Goal: Information Seeking & Learning: Get advice/opinions

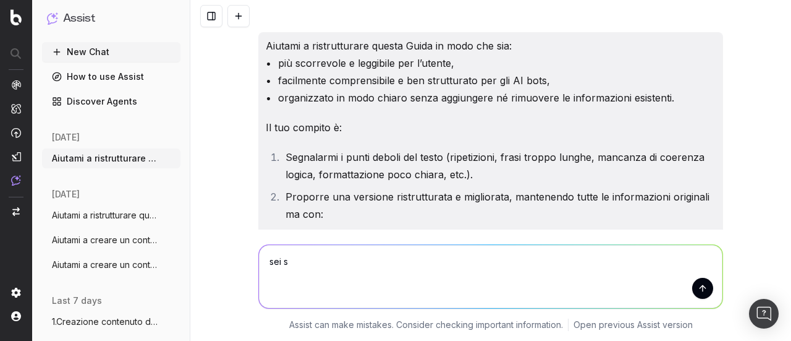
scroll to position [18015, 0]
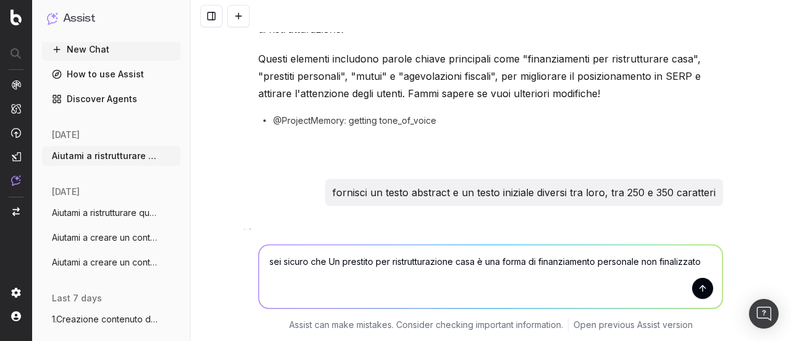
drag, startPoint x: 326, startPoint y: 261, endPoint x: 333, endPoint y: 264, distance: 6.9
click at [333, 264] on textarea "sei sicuro che Un prestito per ristrutturazione casa è una forma di finanziamen…" at bounding box center [491, 276] width 464 height 63
click at [686, 259] on textarea "sei sicuro che un prestito per ristrutturazione casa è una forma di finanziamen…" at bounding box center [491, 276] width 464 height 63
click at [700, 263] on textarea "sei sicuro che un prestito per ristrutturazione casa è una forma di finanziamen…" at bounding box center [491, 276] width 464 height 63
type textarea "sei sicuro che un prestito per ristrutturazione casa è una forma di finanziamen…"
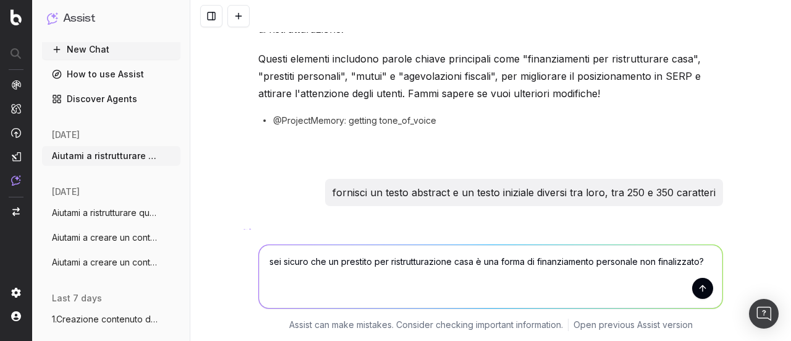
click at [697, 284] on button "submit" at bounding box center [702, 288] width 21 height 21
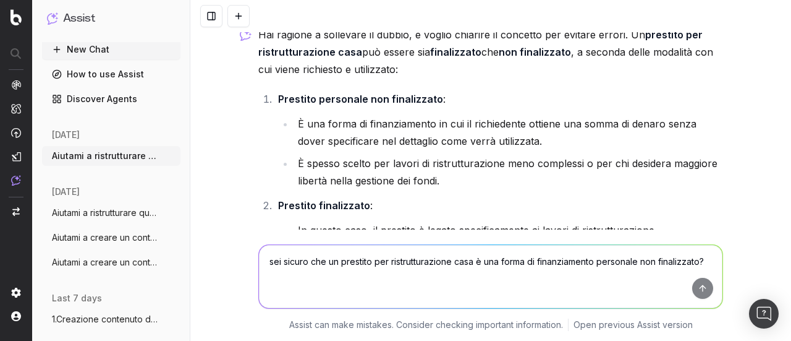
scroll to position [18580, 0]
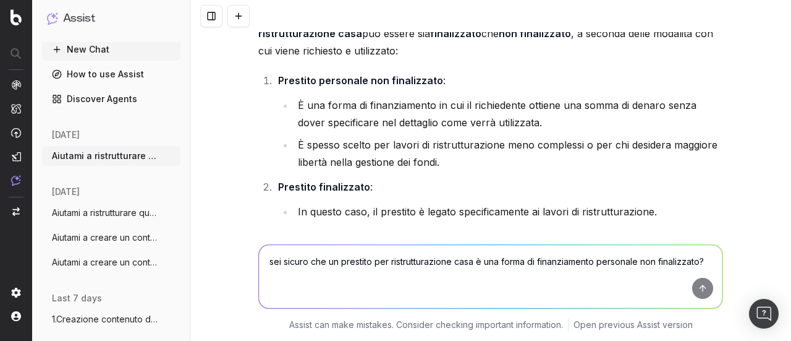
click at [410, 266] on textarea "sei sicuro che un prestito per ristrutturazione casa è una forma di finanziamen…" at bounding box center [491, 276] width 464 height 63
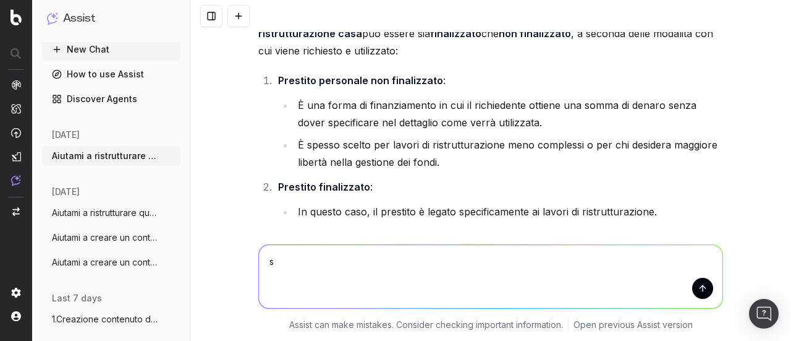
type textarea "sì"
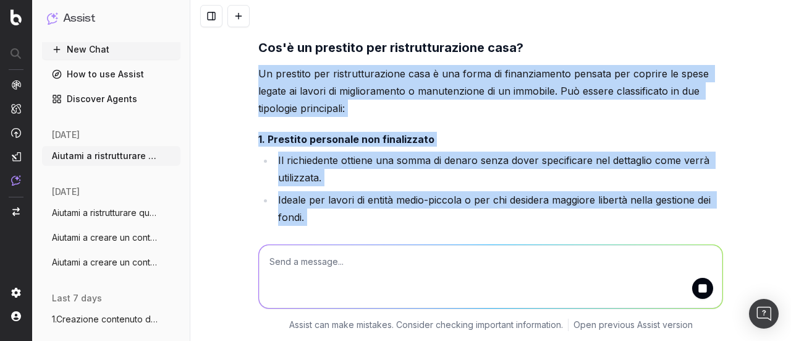
scroll to position [19092, 0]
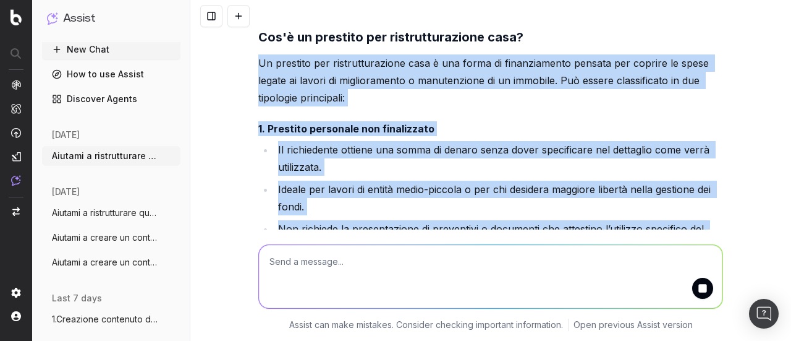
drag, startPoint x: 251, startPoint y: 76, endPoint x: 457, endPoint y: 154, distance: 220.7
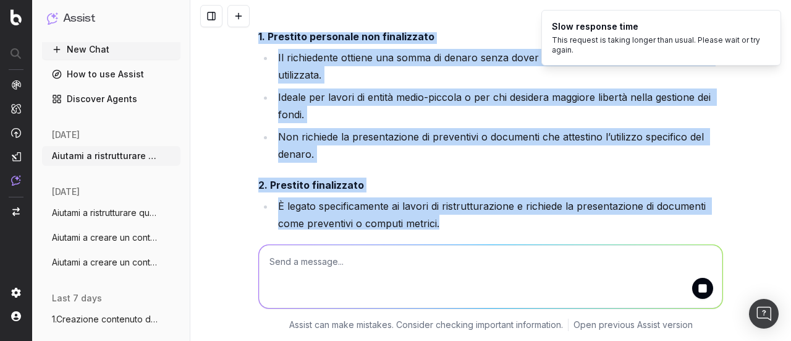
scroll to position [19201, 0]
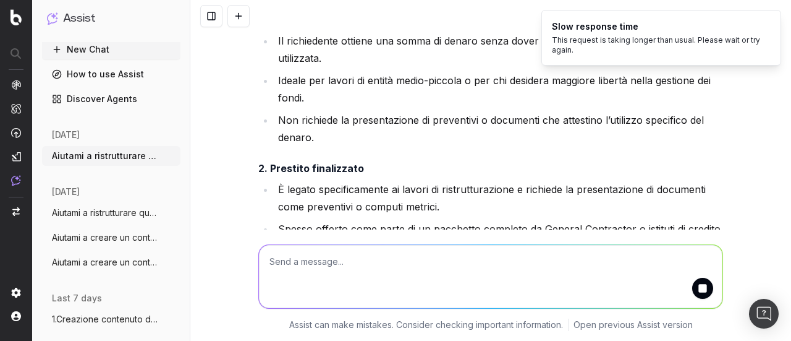
click at [445, 292] on h4 "Quale scegliere?" at bounding box center [490, 299] width 465 height 15
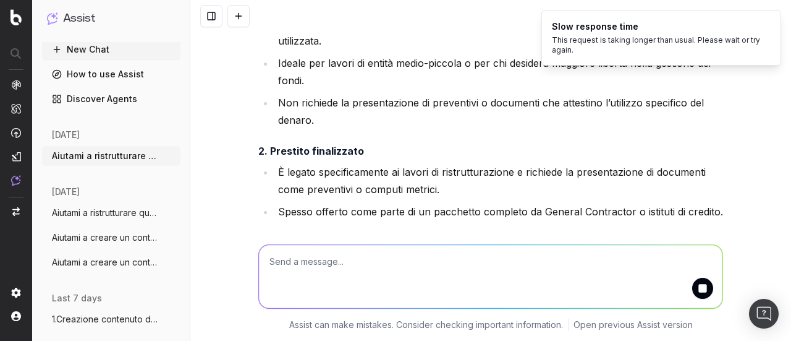
click at [333, 276] on strong "Quale scegliere?" at bounding box center [299, 282] width 83 height 12
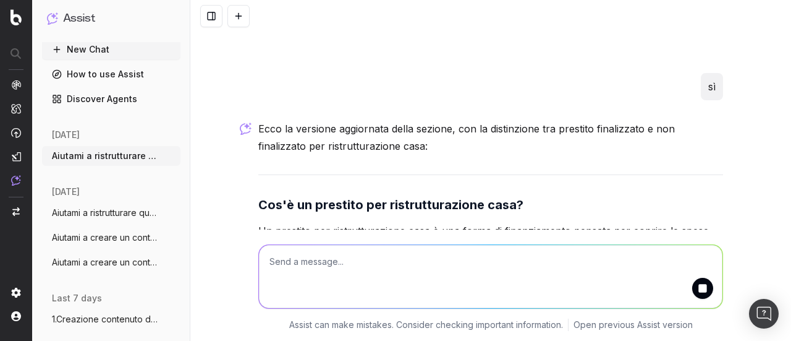
scroll to position [18847, 0]
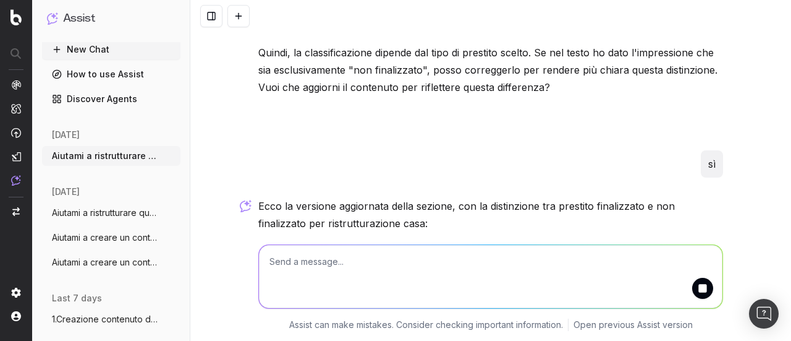
drag, startPoint x: 252, startPoint y: 154, endPoint x: 355, endPoint y: 176, distance: 105.5
click at [352, 299] on p "Un prestito per ristrutturazione casa è una forma di finanziamento pensata per …" at bounding box center [490, 325] width 465 height 52
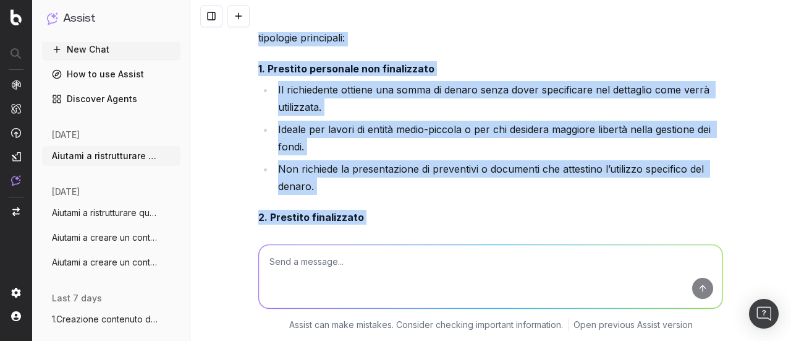
scroll to position [19156, 0]
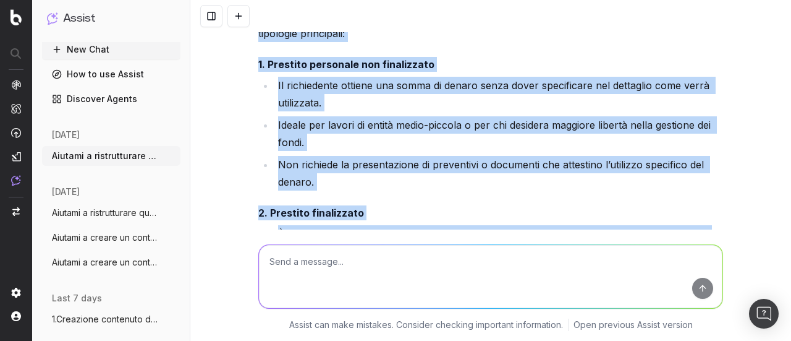
drag, startPoint x: 254, startPoint y: 154, endPoint x: 421, endPoint y: 155, distance: 166.9
click at [421, 155] on div "Ecco la versione aggiornata della sezione, con la distinzione tra prestito fina…" at bounding box center [490, 223] width 465 height 671
copy div "Un prestito per ristrutturazione casa è una forma di finanziamento pensata per …"
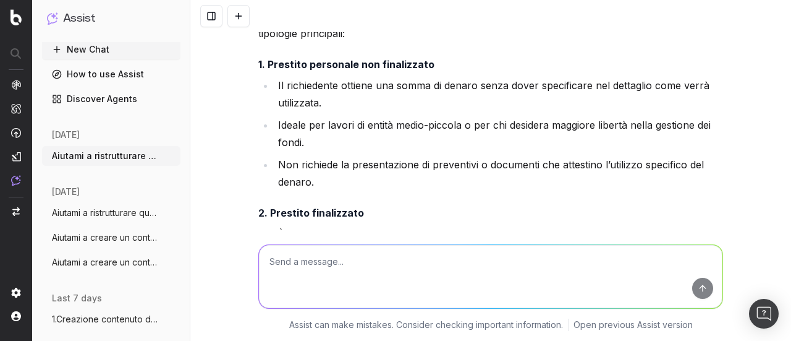
drag, startPoint x: 355, startPoint y: 289, endPoint x: 342, endPoint y: 275, distance: 18.4
click at [350, 281] on textarea at bounding box center [491, 276] width 464 height 63
type textarea "il superbonus è ancora valido?"
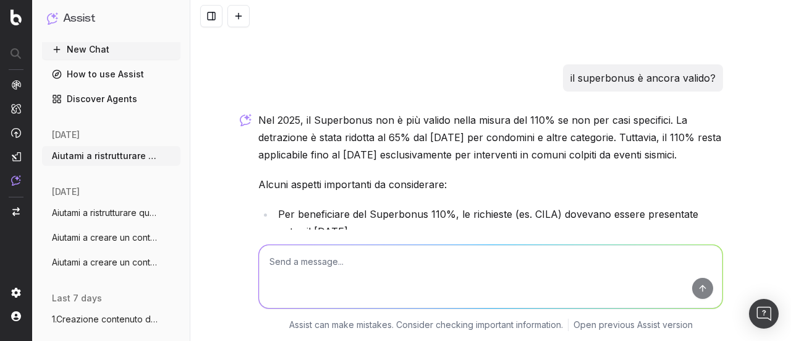
scroll to position [19696, 0]
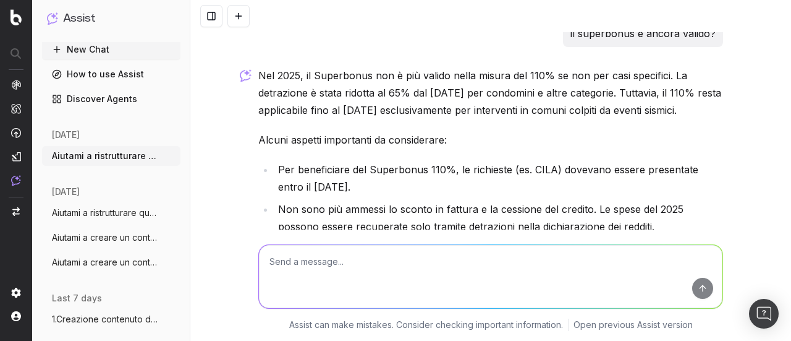
click at [304, 279] on textarea at bounding box center [491, 276] width 464 height 63
type textarea "quello che hai scritto nella guida relativo al superbonus è corretto?"
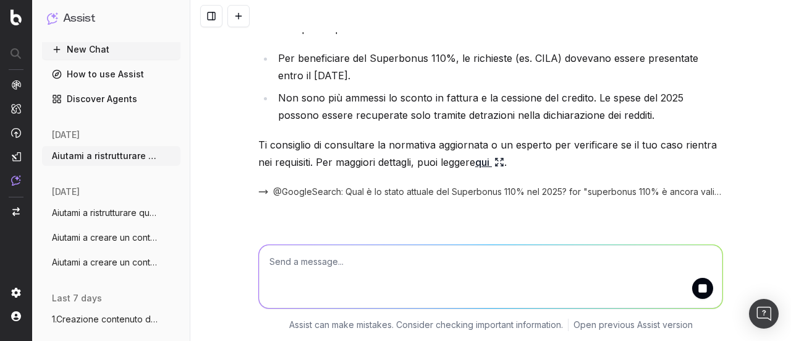
scroll to position [19834, 0]
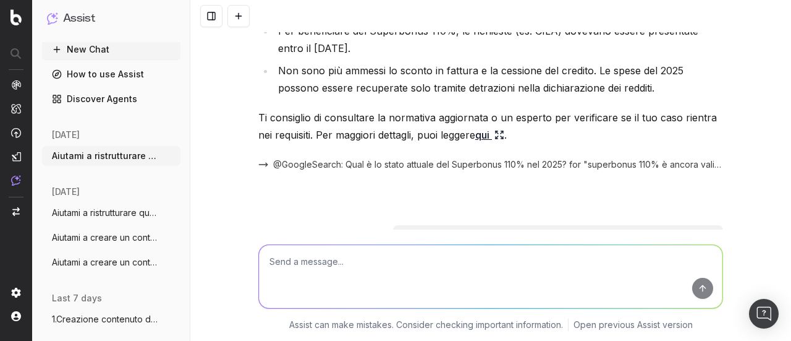
click at [334, 273] on textarea at bounding box center [491, 276] width 464 height 63
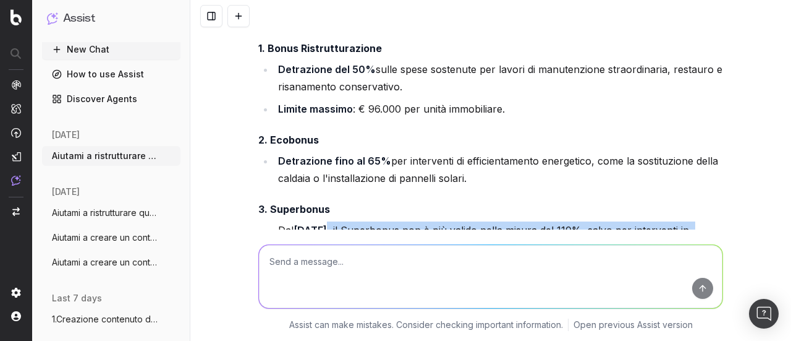
scroll to position [20205, 0]
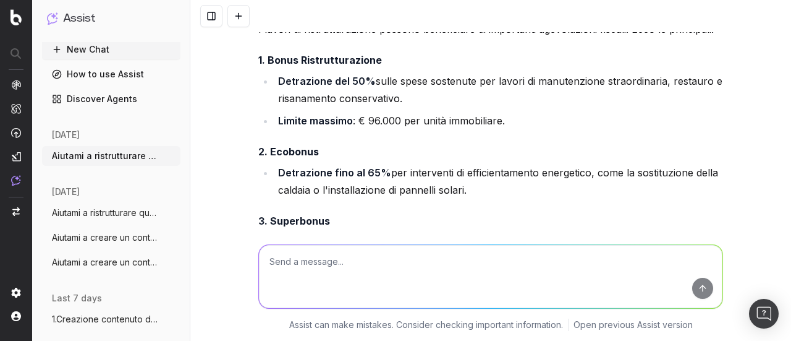
drag, startPoint x: 608, startPoint y: 161, endPoint x: 274, endPoint y: 102, distance: 339.0
click at [274, 233] on ul "Dal [DATE] , il Superbonus non è più valido nella misura del 110%, salvo per in…" at bounding box center [490, 301] width 465 height 136
copy ul "Dal [DATE] , il Superbonus non è più valido nella misura del 110%, salvo per in…"
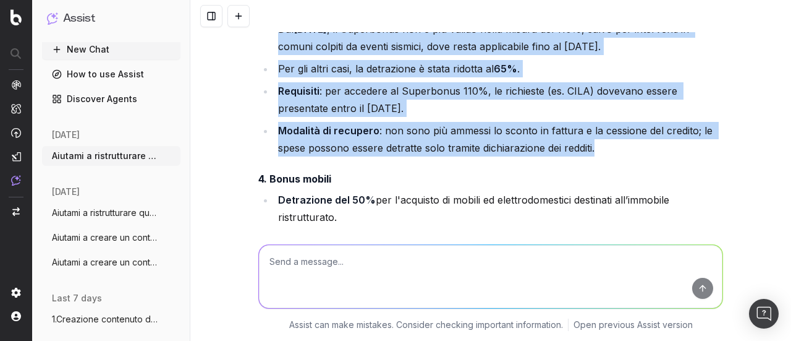
scroll to position [20431, 0]
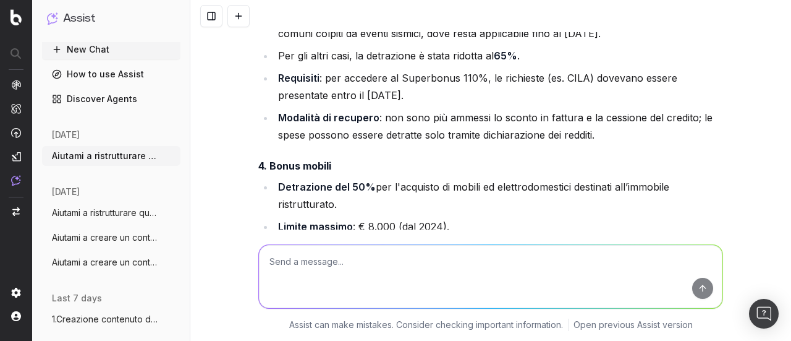
click at [365, 270] on textarea at bounding box center [491, 276] width 464 height 63
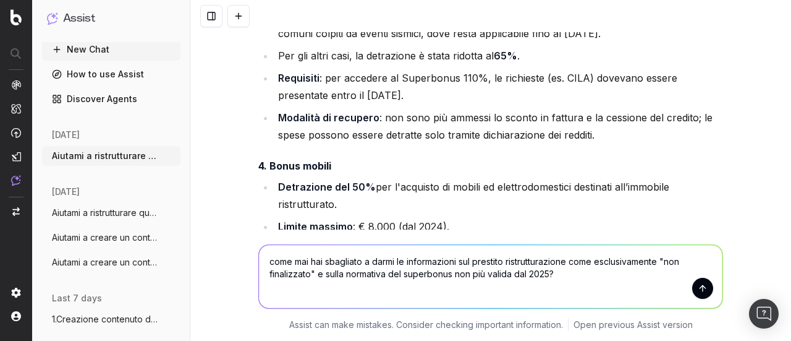
type textarea "come mai hai sbagliato a darmi le informazioni sul prestito ristrutturazione co…"
click at [705, 293] on button "submit" at bounding box center [702, 288] width 21 height 21
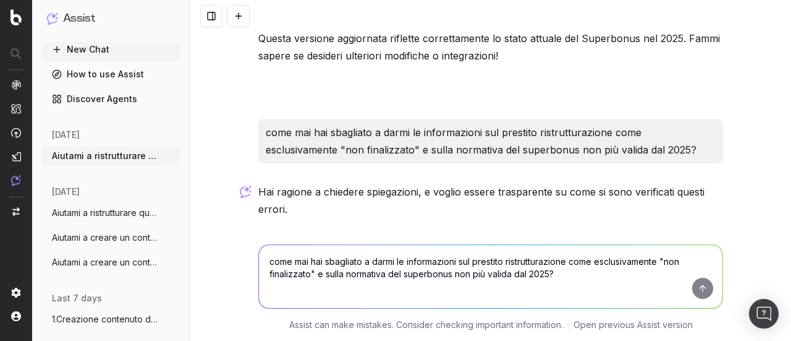
scroll to position [20710, 0]
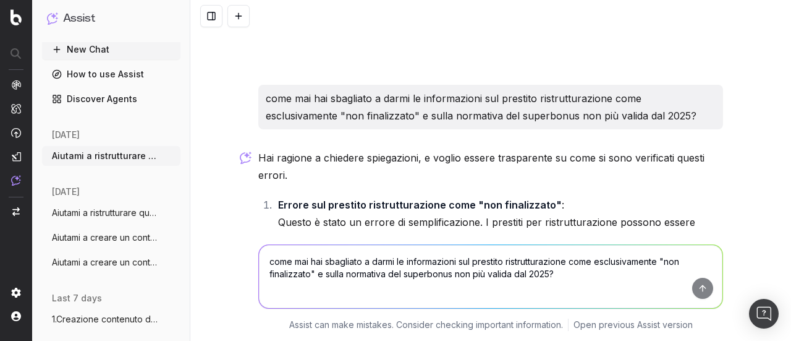
click at [753, 127] on div "Aiutami a ristrutturare questa Guida in modo che sia: • più scorrevole e leggib…" at bounding box center [490, 170] width 601 height 341
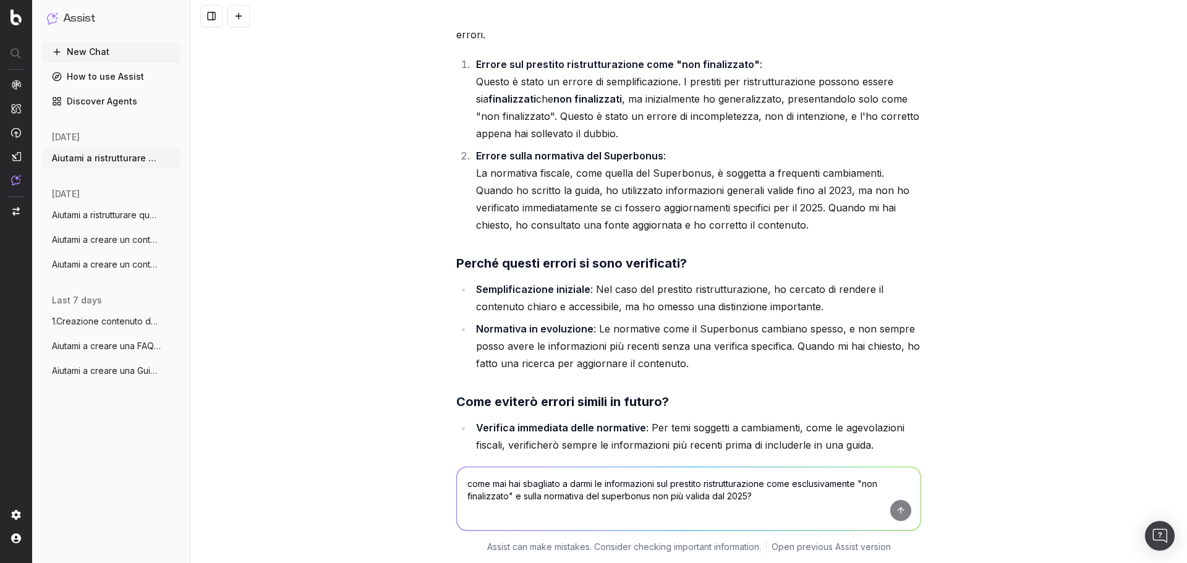
scroll to position [20872, 0]
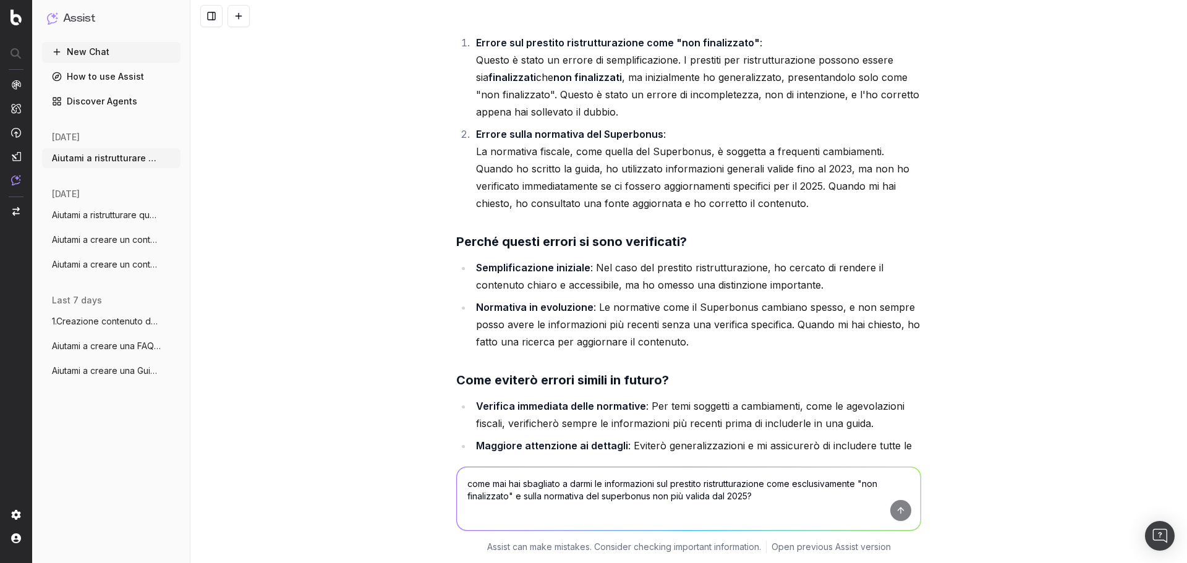
click at [511, 340] on textarea "come mai hai sbagliato a darmi le informazioni sul prestito ristrutturazione co…" at bounding box center [689, 498] width 464 height 63
type textarea "sul bonus mobili sei certo dell'informazione fornita?"
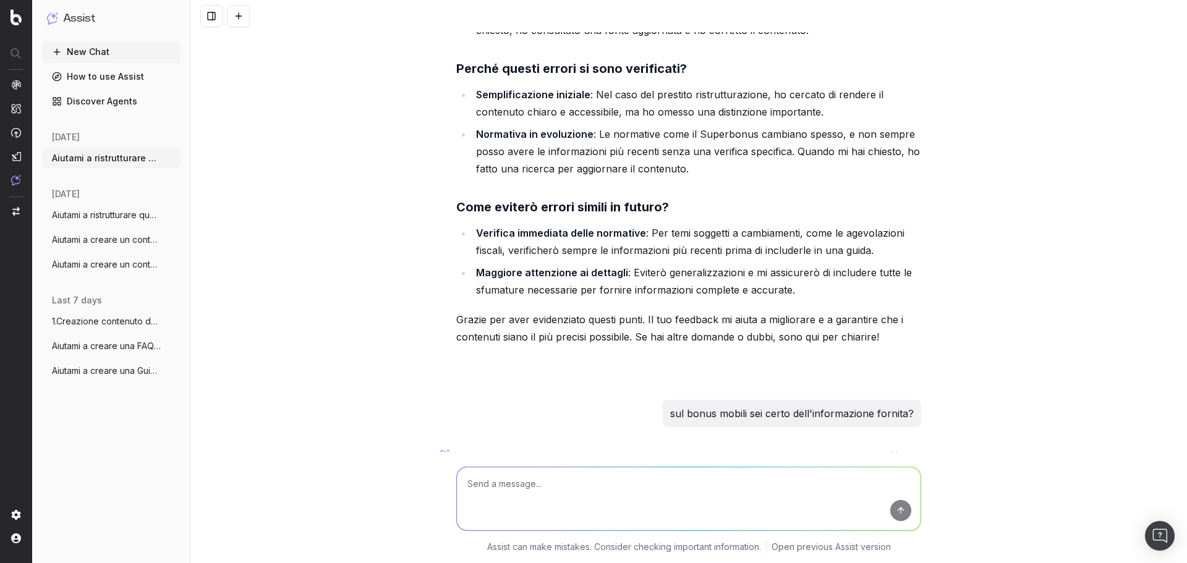
scroll to position [21174, 0]
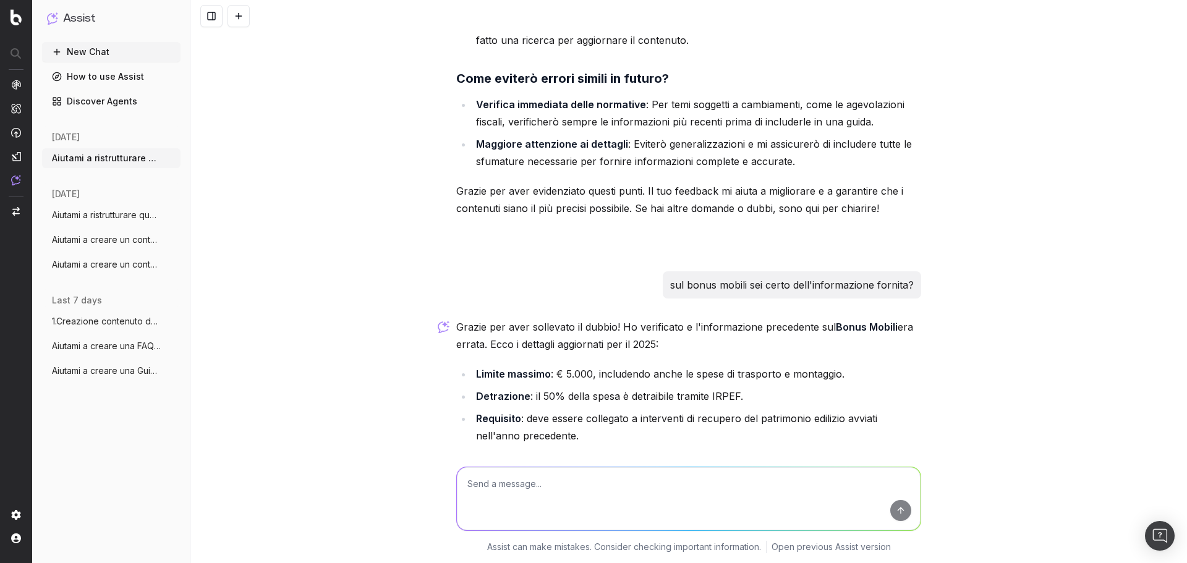
click at [718, 340] on textarea at bounding box center [689, 498] width 464 height 63
type textarea "verifica tutte le informazioni sui bonus che mi hai fornito, che siano aggiorna…"
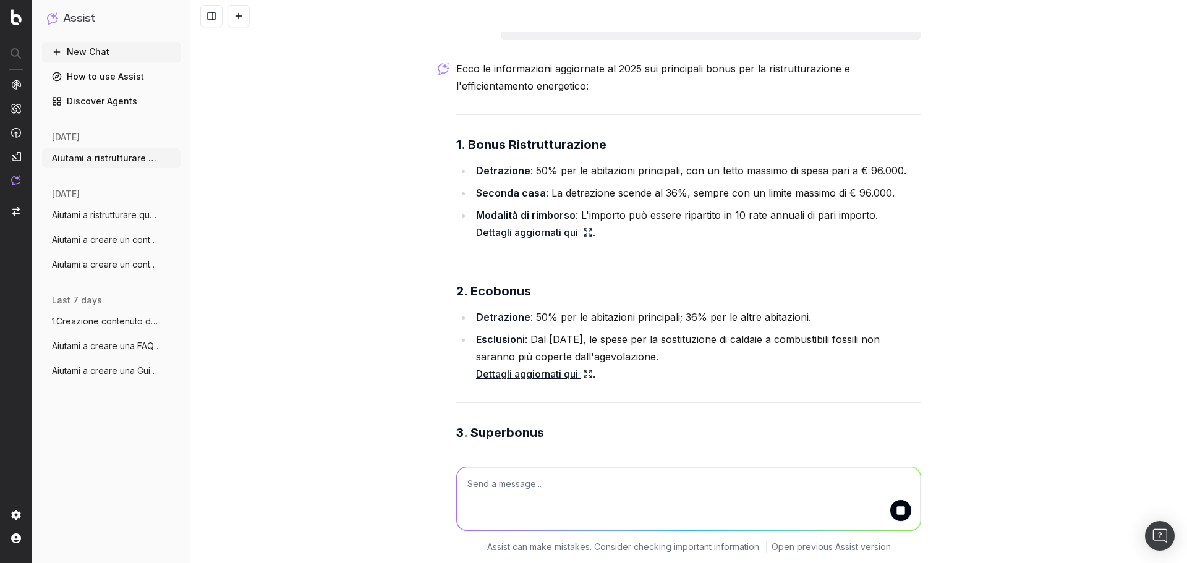
scroll to position [21681, 0]
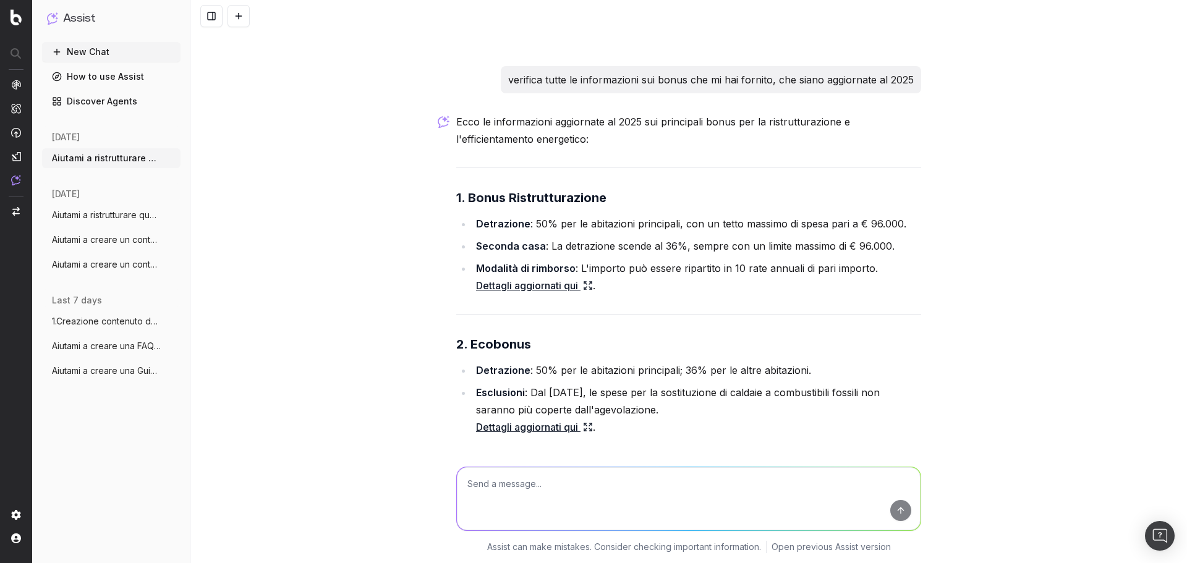
click at [694, 335] on div "Ecco le informazioni aggiornate al 2025 sui principali bonus per la ristruttura…" at bounding box center [688, 485] width 465 height 745
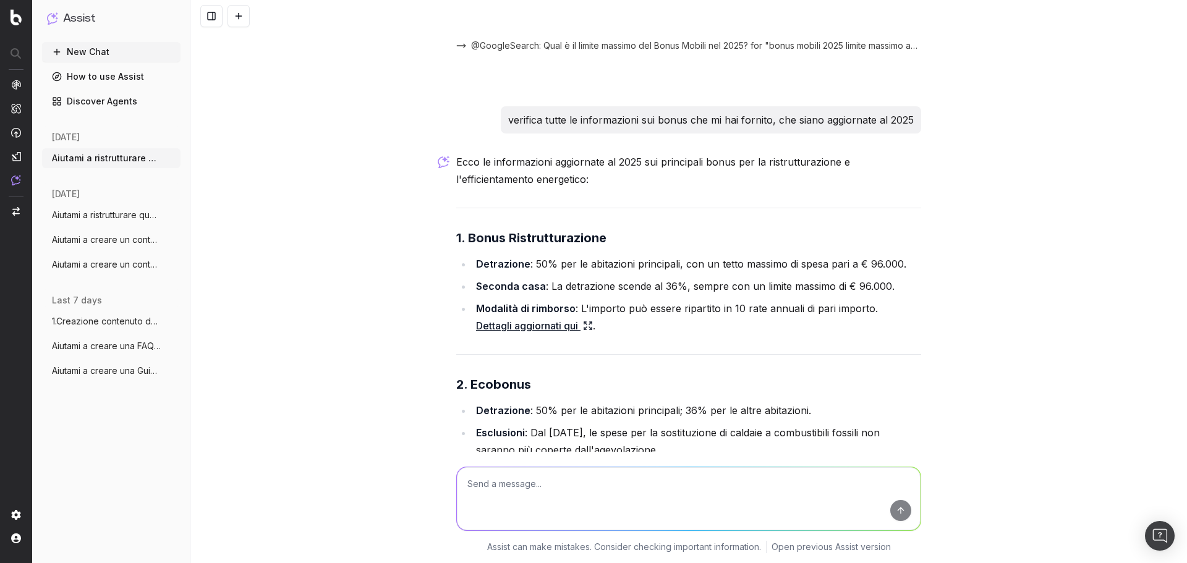
scroll to position [21619, 0]
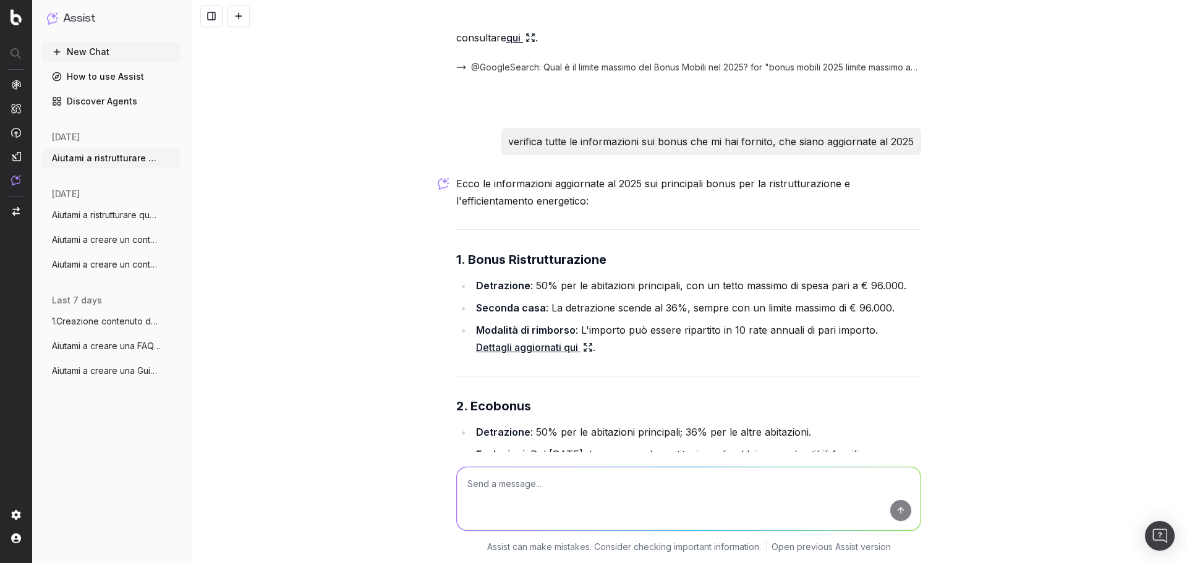
click at [543, 340] on h3 "2. Ecobonus" at bounding box center [688, 406] width 465 height 20
click at [545, 340] on h3 "2. Ecobonus" at bounding box center [688, 406] width 465 height 20
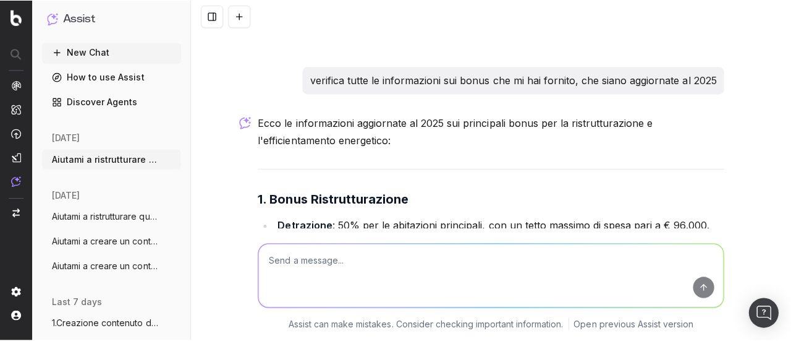
scroll to position [21681, 0]
